Goal: Complete application form

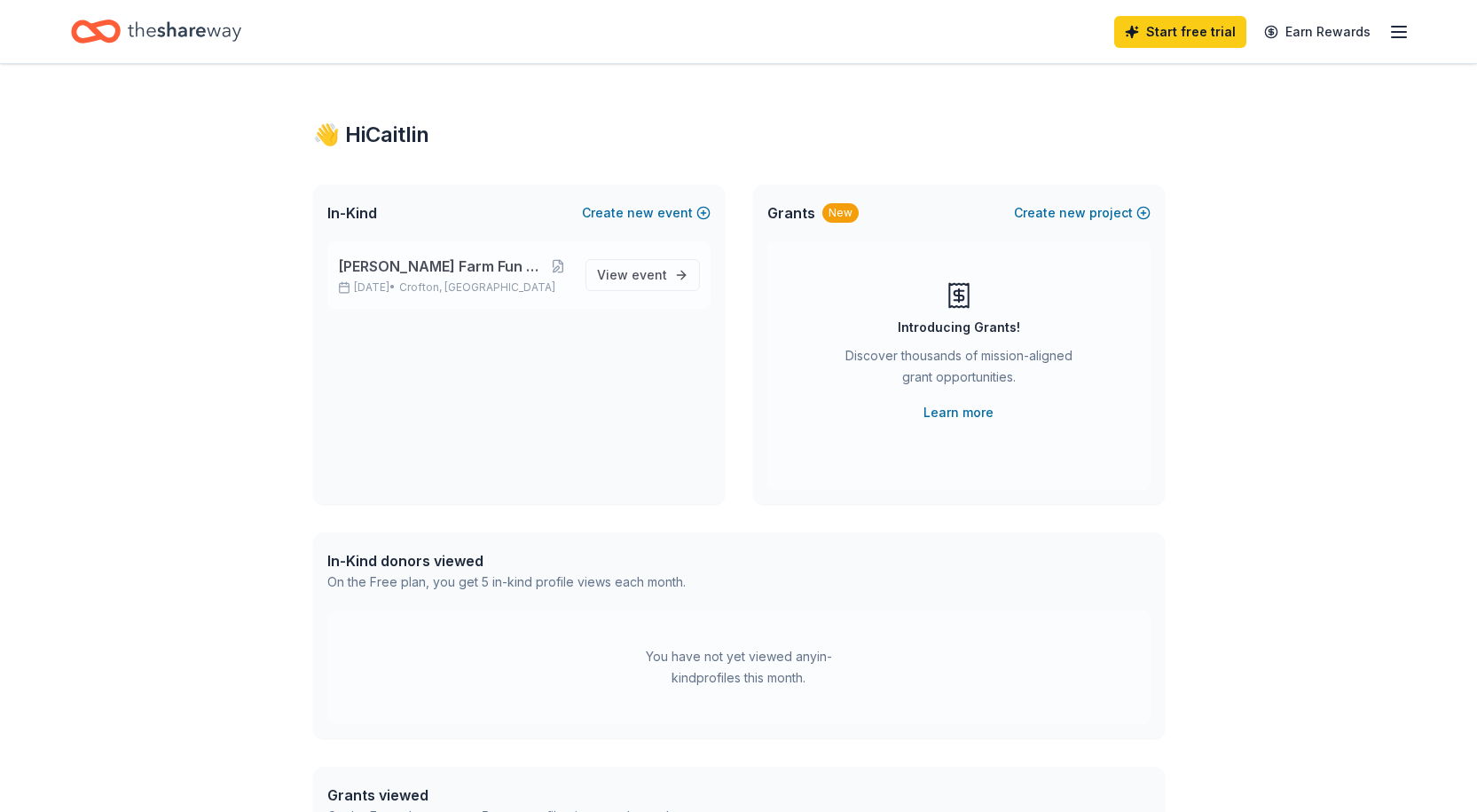
click at [490, 276] on span "[PERSON_NAME] Farm Fun Run and Walk" at bounding box center [442, 267] width 207 height 22
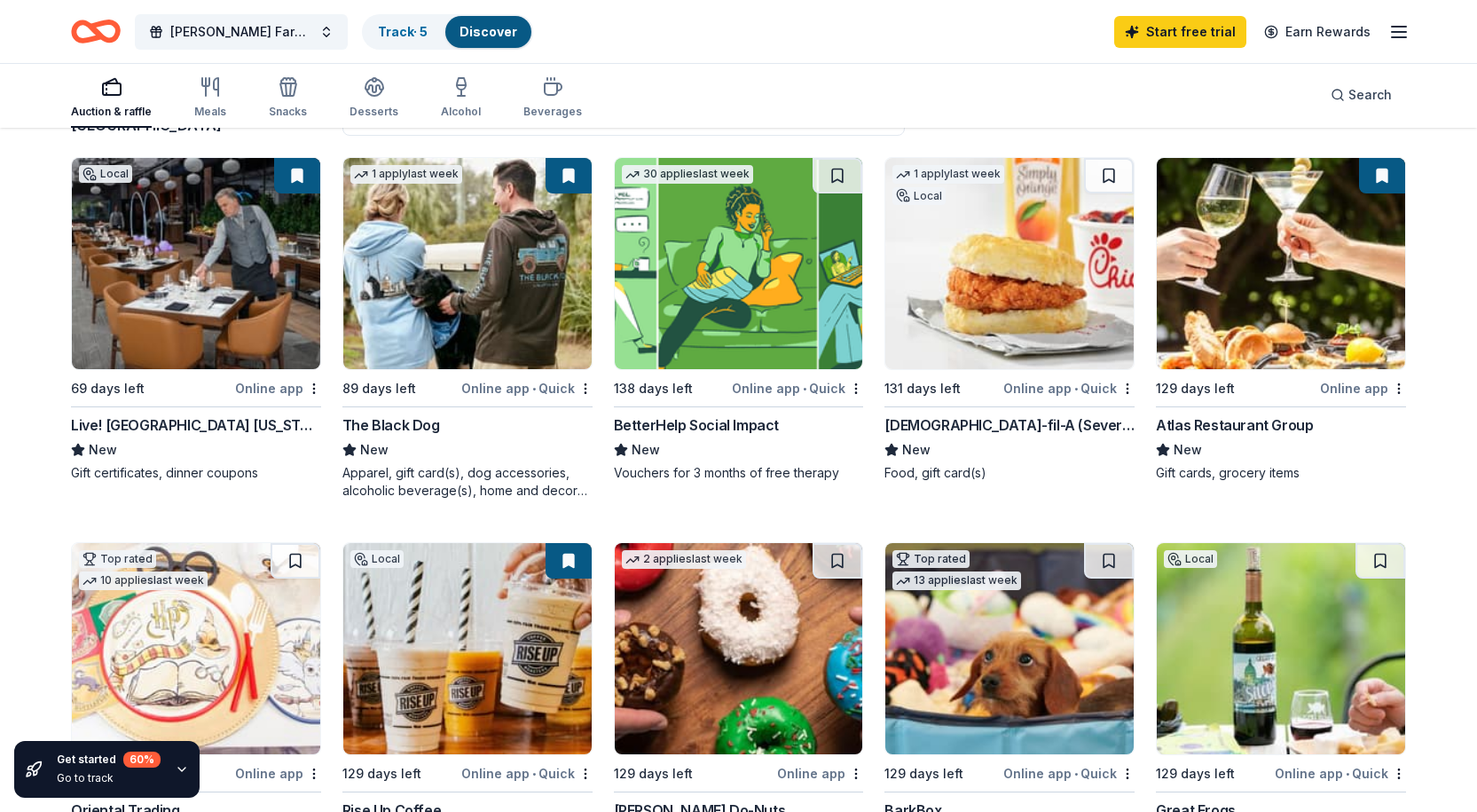
scroll to position [81, 0]
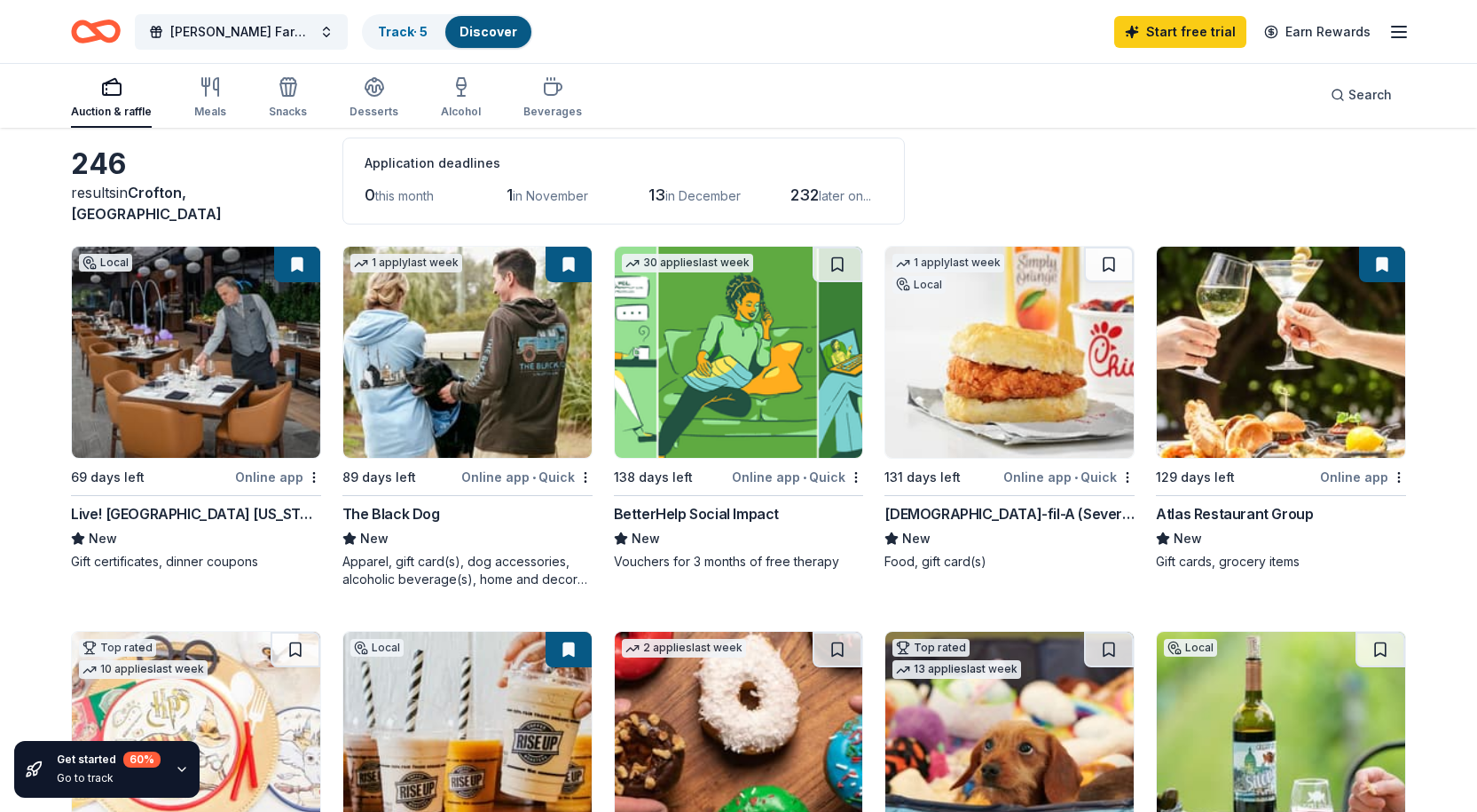
click at [1223, 515] on div "Atlas Restaurant Group" at bounding box center [1234, 514] width 157 height 22
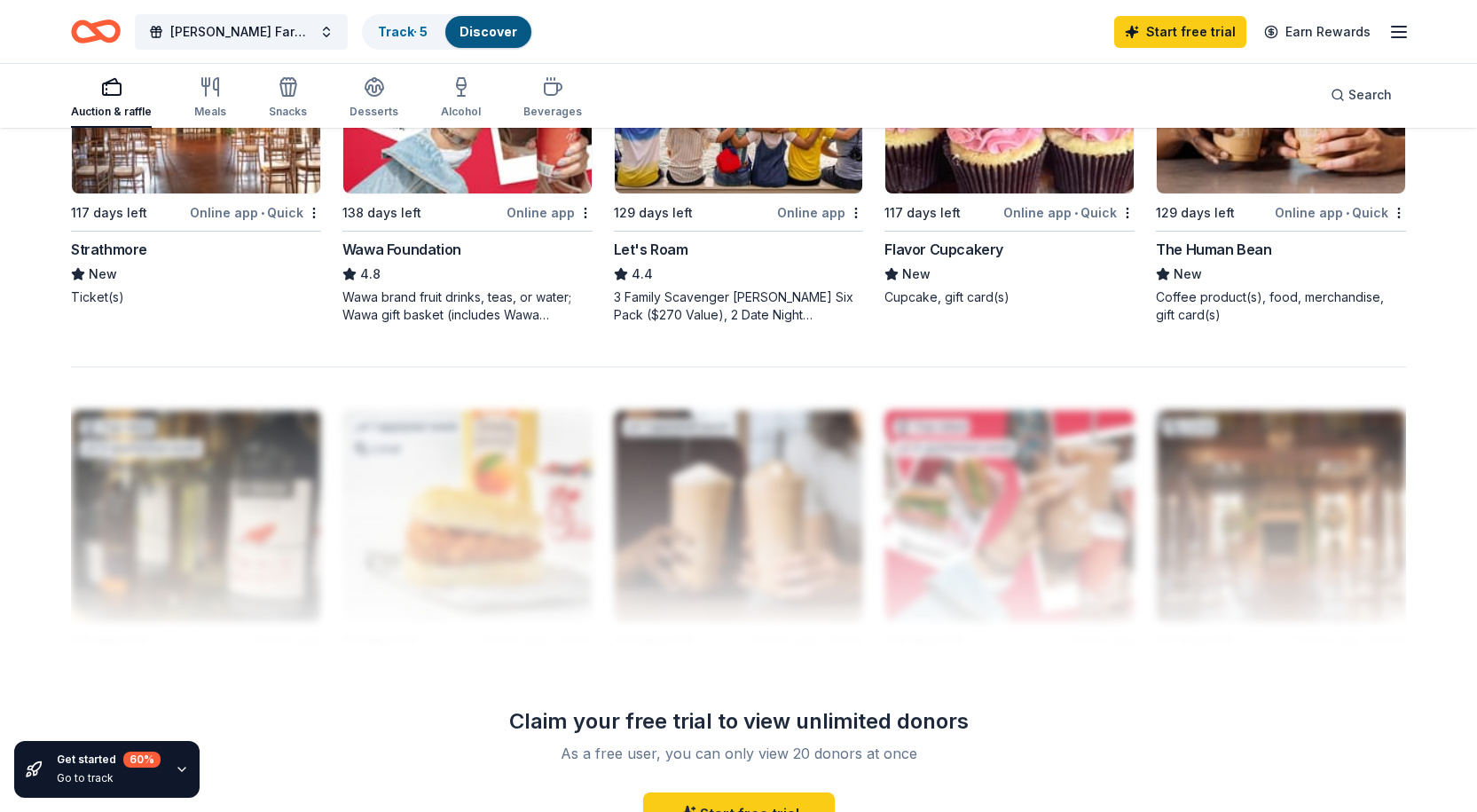
scroll to position [1766, 0]
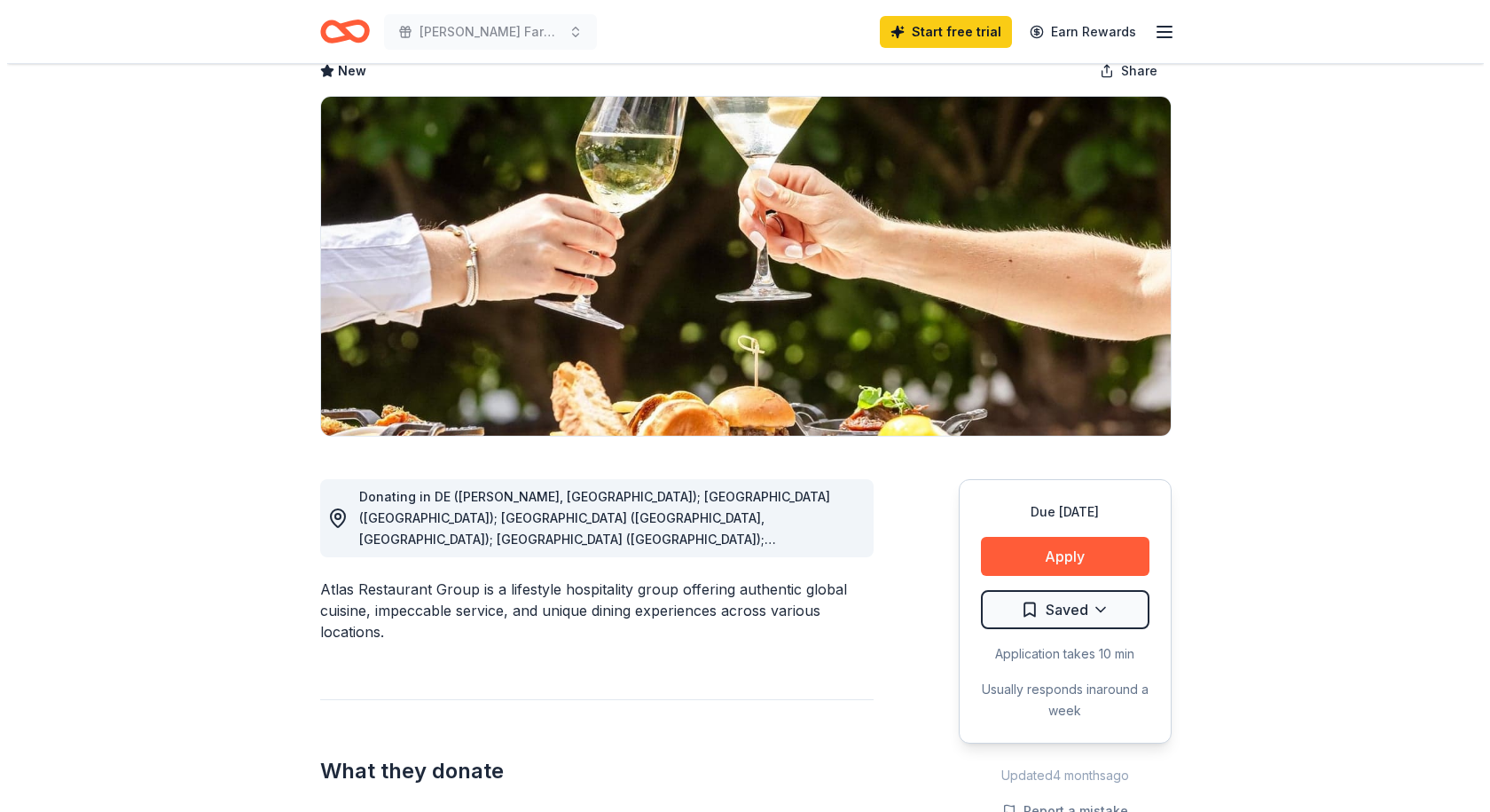
scroll to position [14, 0]
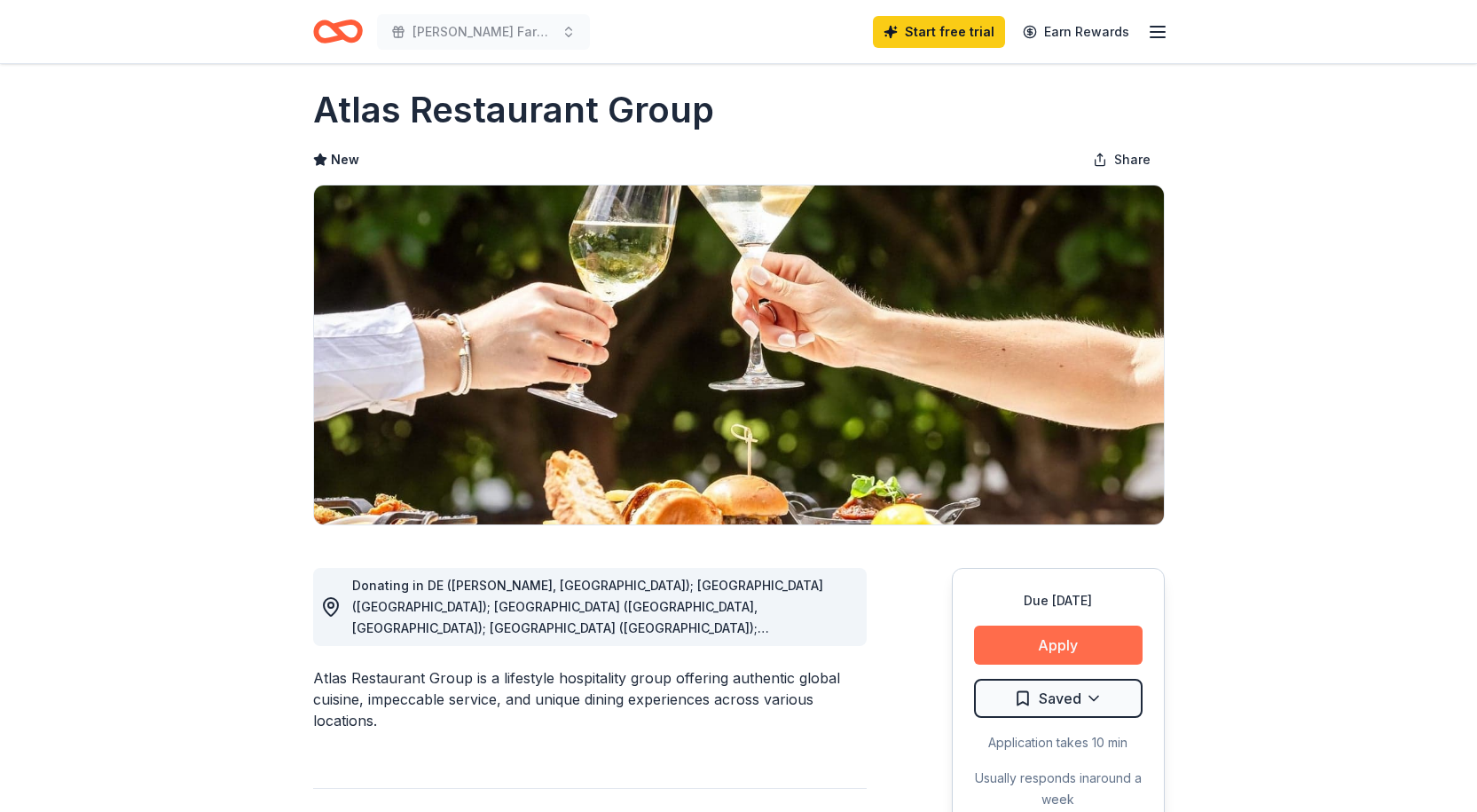
click at [1037, 644] on button "Apply" at bounding box center [1058, 645] width 169 height 40
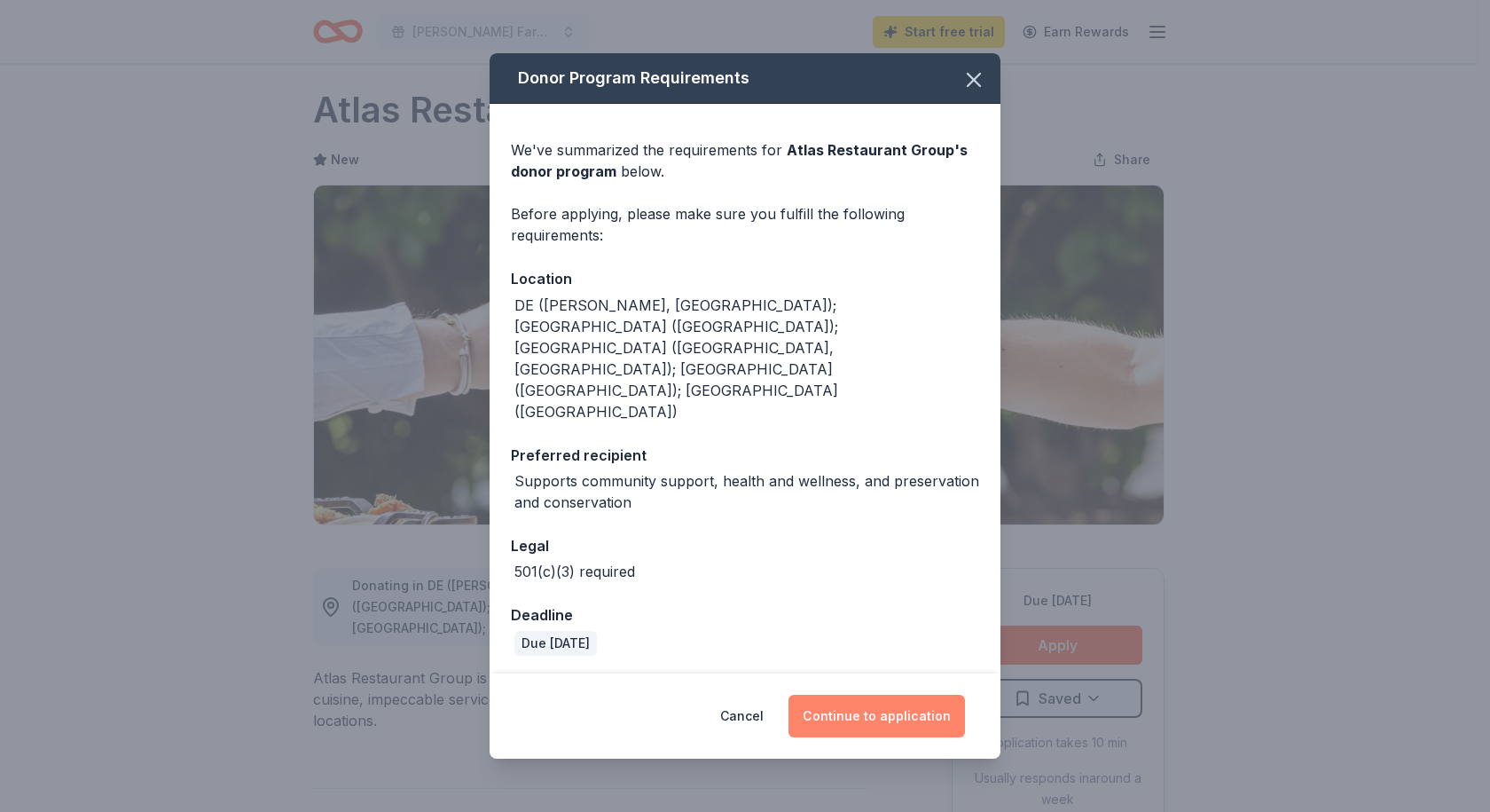
click at [872, 694] on button "Continue to application" at bounding box center [876, 715] width 177 height 42
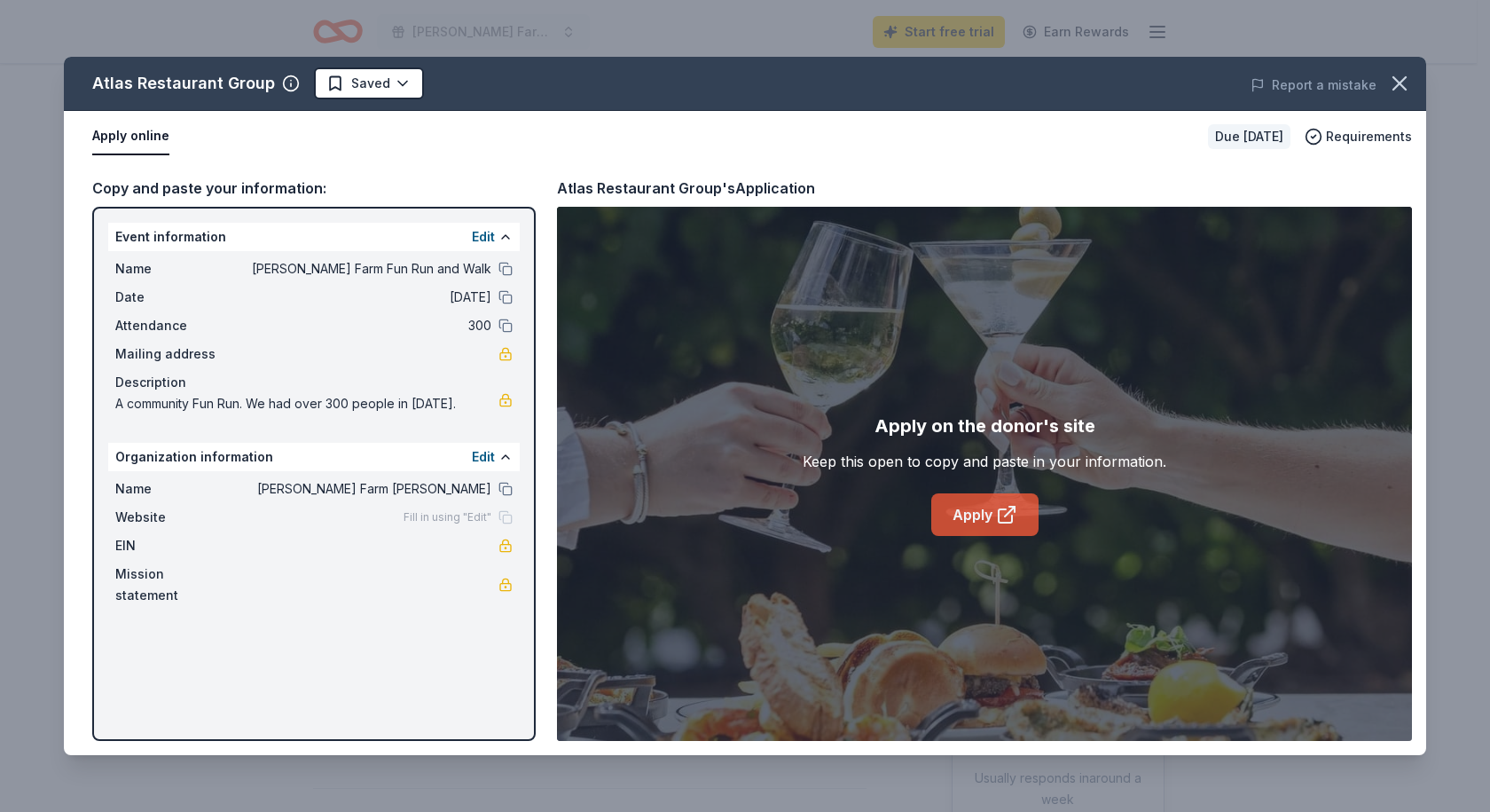
click at [999, 520] on icon at bounding box center [1005, 515] width 13 height 13
